Goal: Transaction & Acquisition: Subscribe to service/newsletter

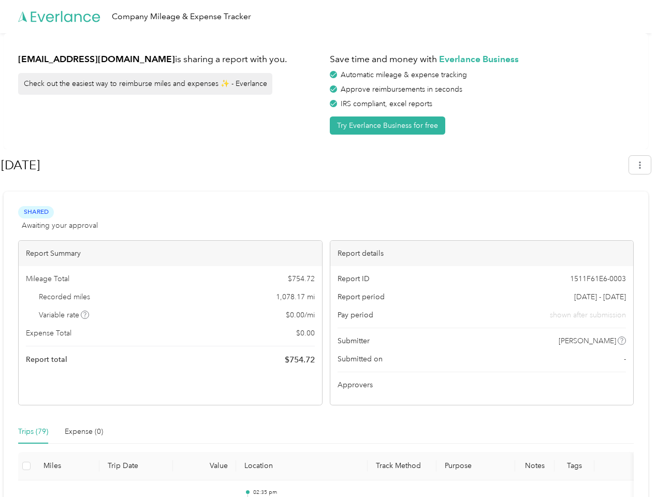
click at [331, 249] on div "Report details" at bounding box center [483, 253] width 304 height 25
click at [328, 17] on div "Company Mileage & Expense Tracker" at bounding box center [326, 16] width 652 height 33
click at [390, 125] on button "Try Everlance Business for free" at bounding box center [388, 126] width 116 height 18
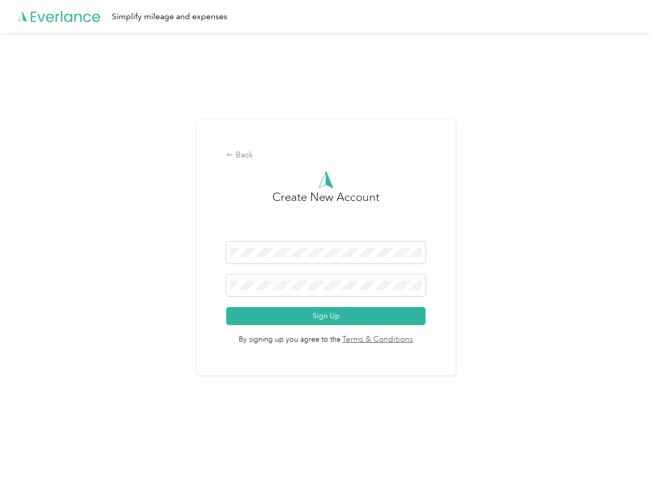
click at [314, 165] on div "Back Create New Account Sign Up By signing up you agree to the Terms & Conditio…" at bounding box center [326, 248] width 259 height 256
click at [645, 165] on div "Back Create New Account Sign Up By signing up you agree to the Terms & Conditio…" at bounding box center [326, 252] width 652 height 438
click at [85, 315] on div "Back Create New Account Sign Up By signing up you agree to the Terms & Conditio…" at bounding box center [326, 252] width 652 height 438
click at [408, 341] on link "Terms & Conditions" at bounding box center [377, 340] width 73 height 12
click at [33, 432] on div "Back Create New Account Sign Up By signing up you agree to the Terms & Conditio…" at bounding box center [326, 252] width 652 height 438
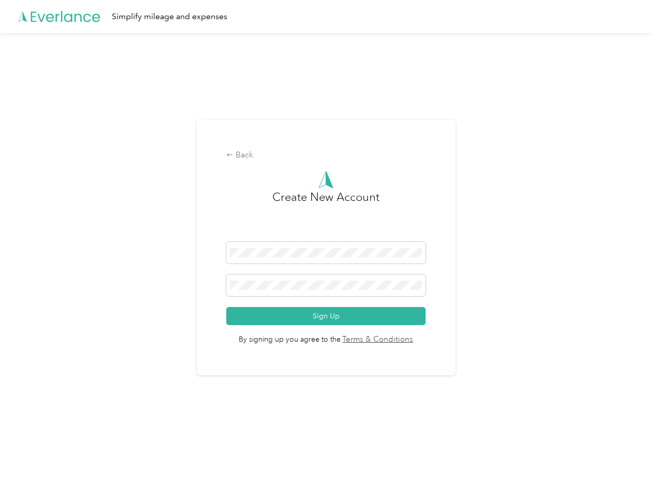
click at [84, 432] on div "Back Create New Account Sign Up By signing up you agree to the Terms & Conditio…" at bounding box center [326, 252] width 652 height 438
click at [26, 466] on div "Back Create New Account Sign Up By signing up you agree to the Terms & Conditio…" at bounding box center [326, 252] width 652 height 438
